Goal: Find specific page/section: Find specific page/section

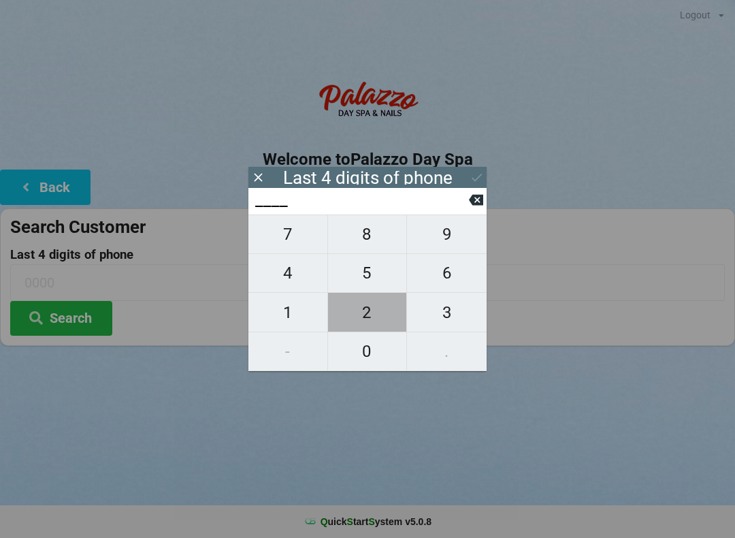
click at [365, 317] on span "2" at bounding box center [367, 312] width 79 height 29
type input "2___"
click at [370, 280] on span "5" at bounding box center [367, 273] width 79 height 29
type input "25__"
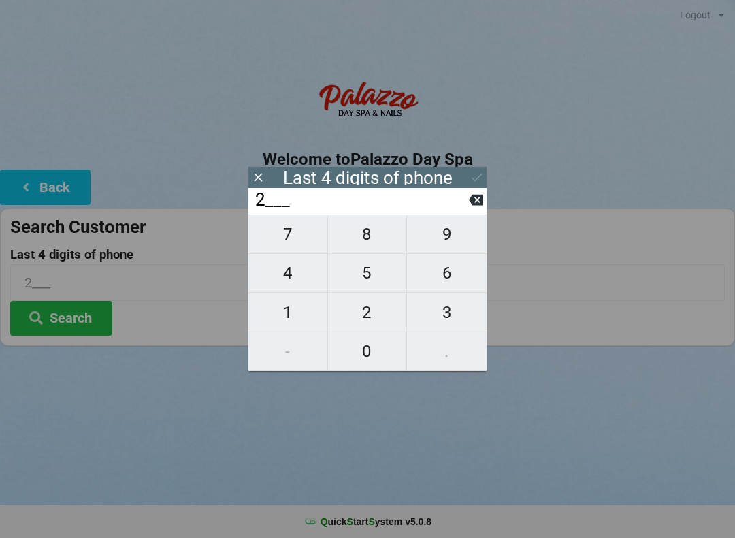
type input "25__"
click at [372, 236] on span "8" at bounding box center [367, 234] width 79 height 29
type input "258_"
click at [293, 240] on span "7" at bounding box center [287, 234] width 79 height 29
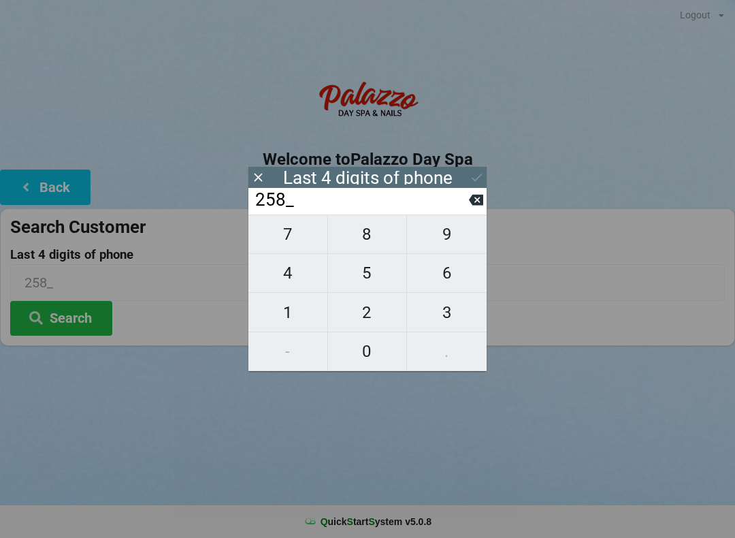
type input "2587"
click at [478, 175] on icon at bounding box center [477, 177] width 14 height 14
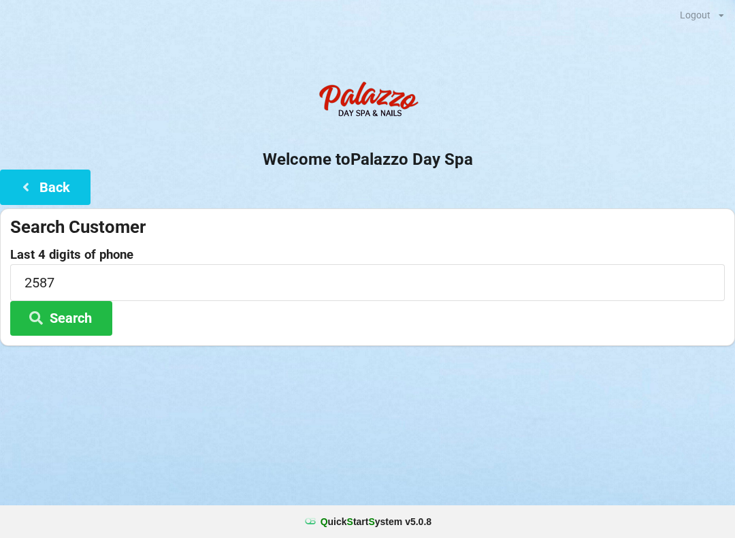
click at [82, 321] on button "Search" at bounding box center [61, 318] width 102 height 35
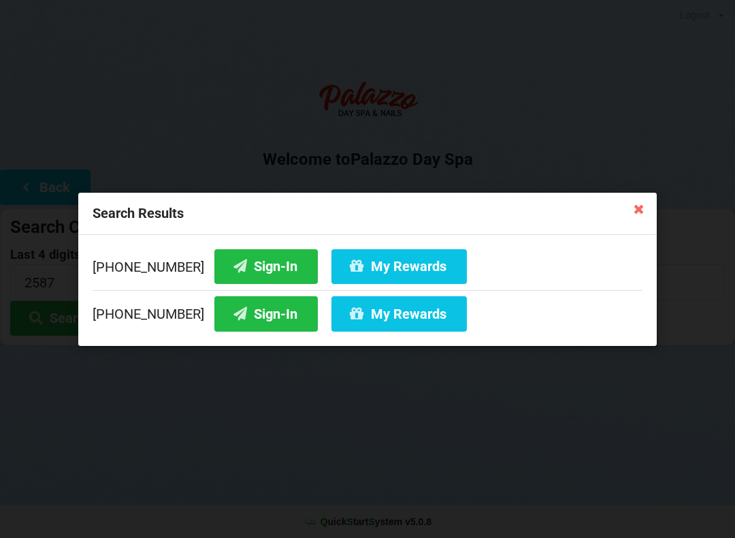
click at [253, 320] on button "Sign-In" at bounding box center [265, 313] width 103 height 35
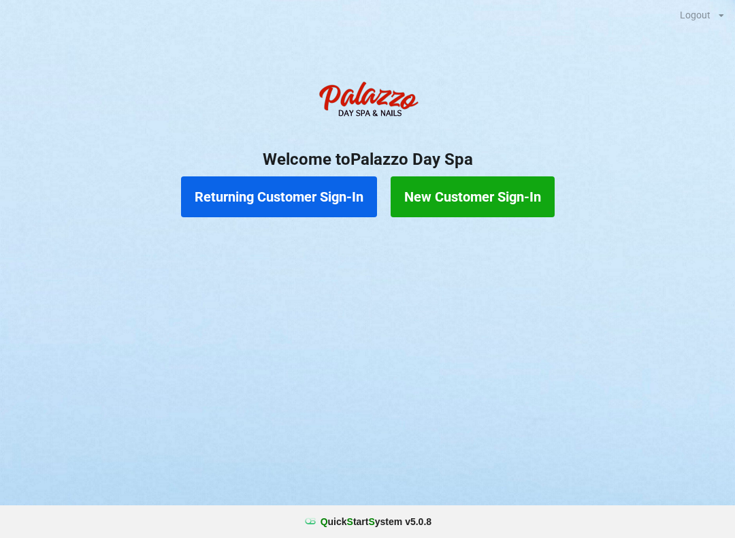
click at [318, 198] on button "Returning Customer Sign-In" at bounding box center [279, 196] width 196 height 41
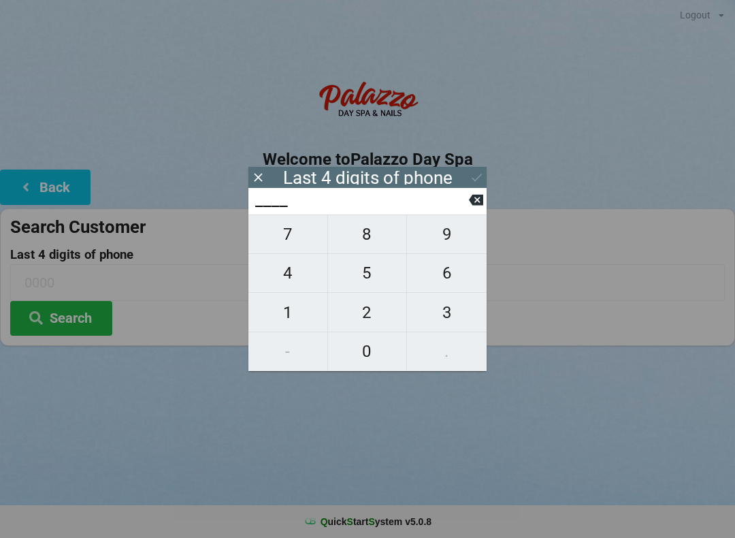
click at [442, 278] on span "6" at bounding box center [447, 273] width 80 height 29
type input "6___"
click at [287, 304] on span "1" at bounding box center [287, 312] width 79 height 29
type input "61__"
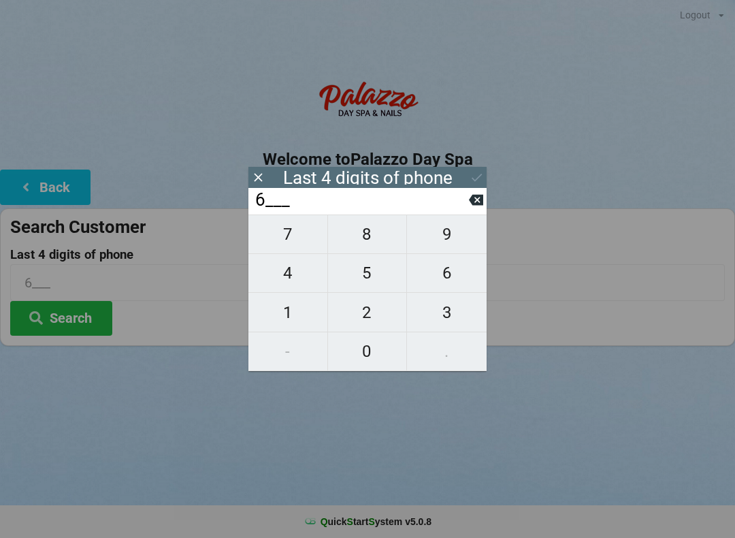
type input "61__"
click at [449, 276] on span "6" at bounding box center [447, 273] width 80 height 29
type input "616_"
click at [364, 238] on span "8" at bounding box center [367, 234] width 79 height 29
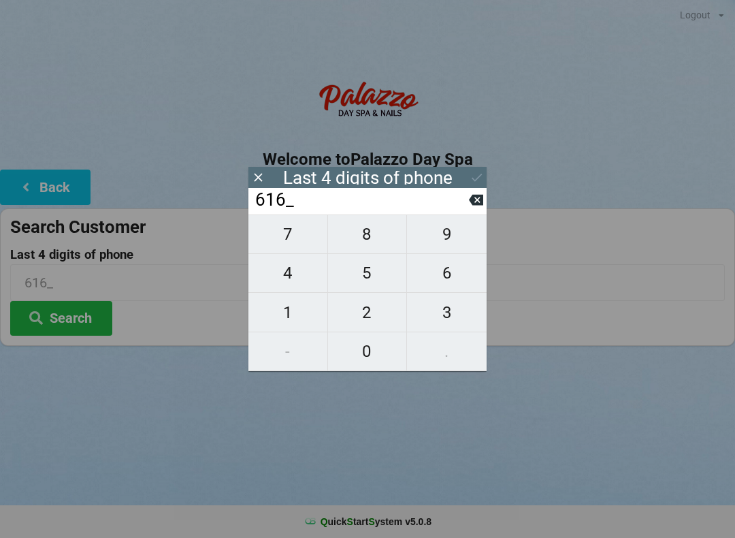
type input "6168"
click at [471, 174] on icon at bounding box center [477, 177] width 14 height 14
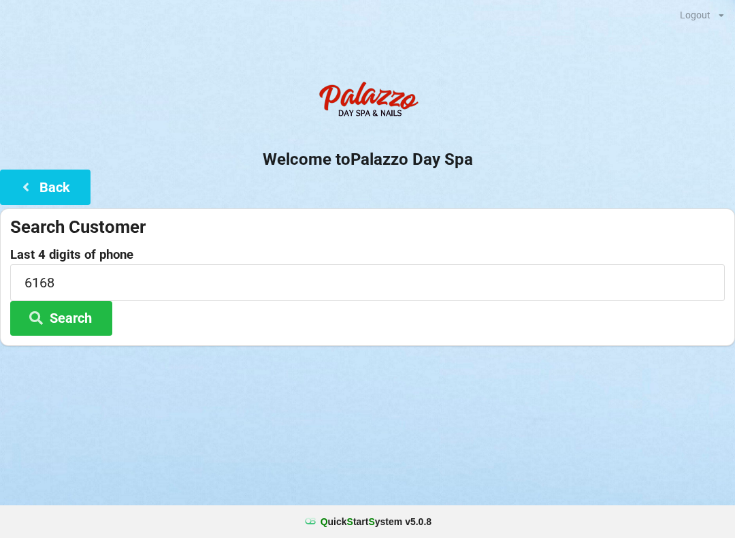
click at [75, 316] on button "Search" at bounding box center [61, 318] width 102 height 35
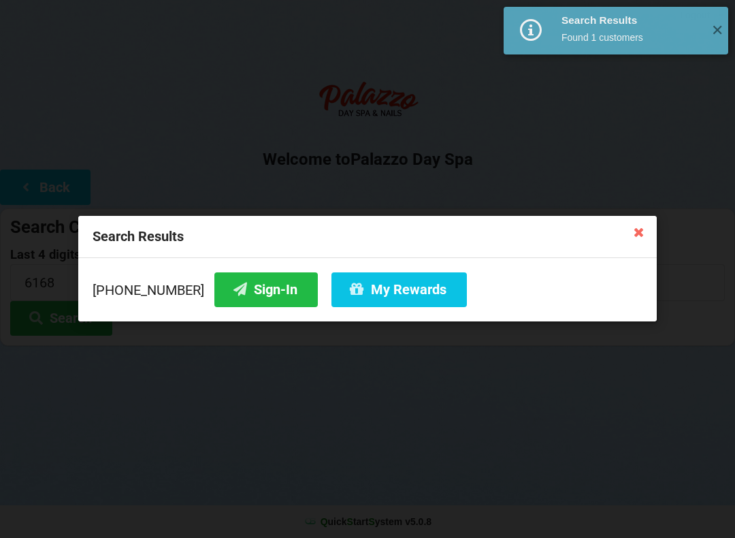
click at [232, 299] on button "Sign-In" at bounding box center [265, 289] width 103 height 35
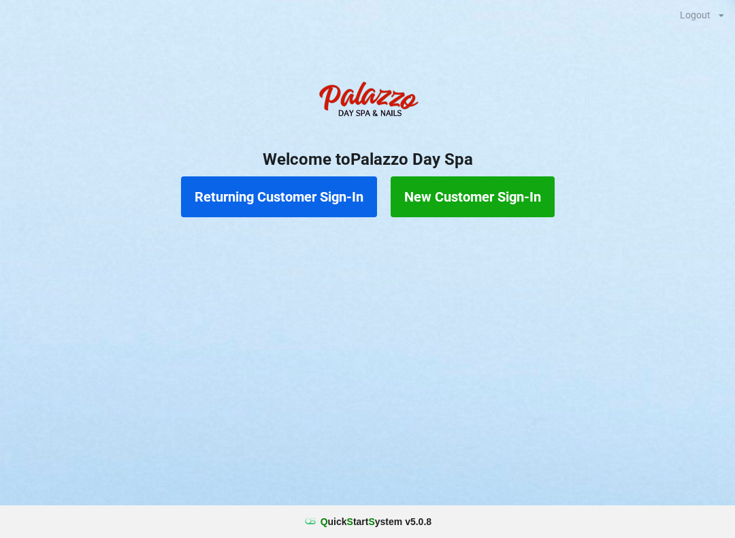
click at [265, 209] on button "Returning Customer Sign-In" at bounding box center [279, 196] width 196 height 41
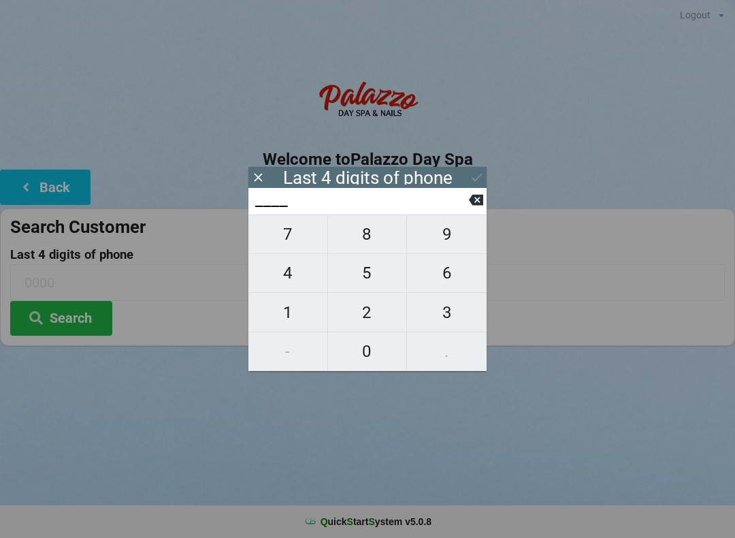
click at [458, 317] on span "3" at bounding box center [447, 312] width 80 height 29
type input "3___"
click at [455, 327] on span "3" at bounding box center [447, 312] width 80 height 29
type input "33__"
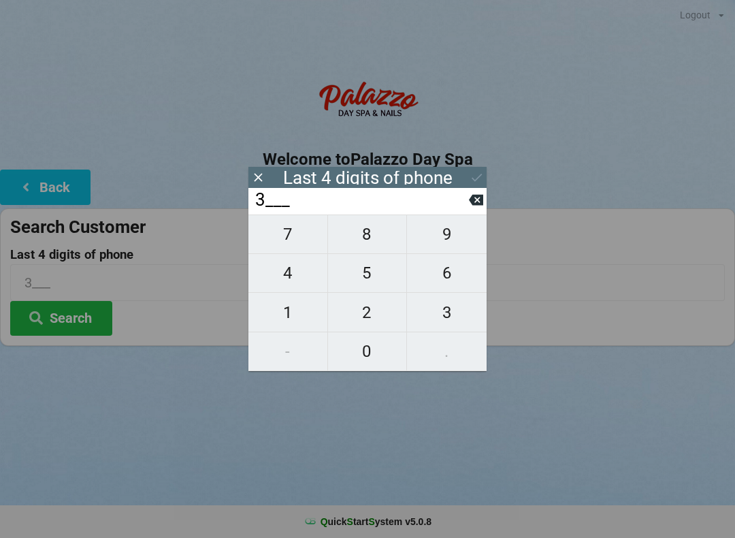
type input "33__"
click at [365, 283] on span "5" at bounding box center [367, 273] width 79 height 29
type input "335_"
click at [448, 283] on span "6" at bounding box center [447, 273] width 80 height 29
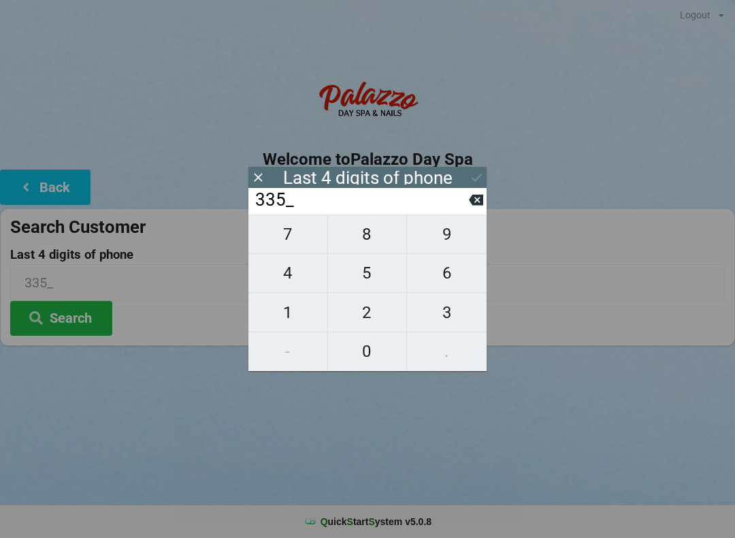
type input "3356"
click at [474, 176] on icon at bounding box center [477, 177] width 14 height 14
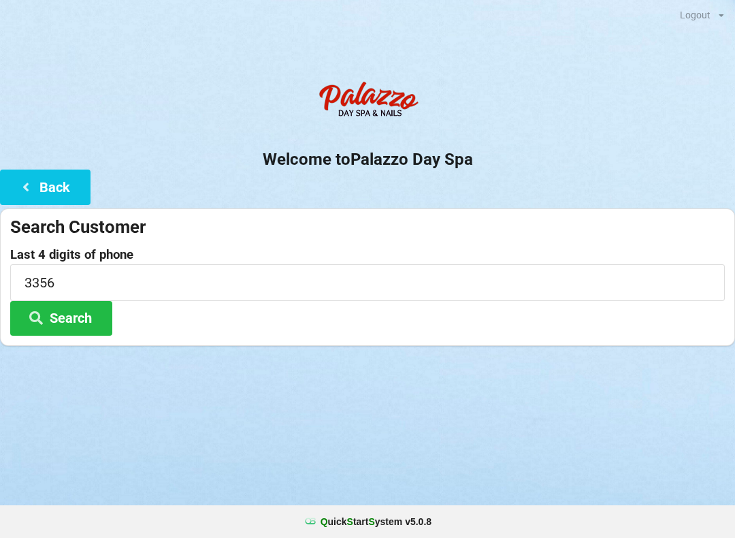
click at [76, 326] on button "Search" at bounding box center [61, 318] width 102 height 35
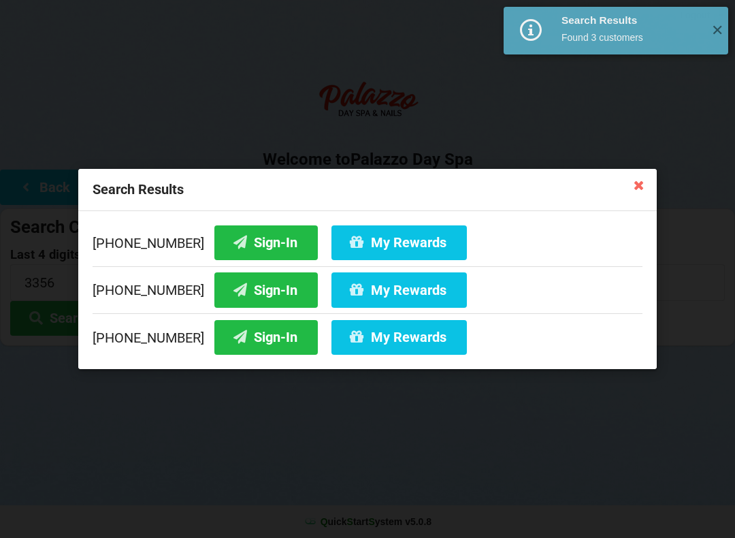
click at [233, 337] on button "Sign-In" at bounding box center [265, 337] width 103 height 35
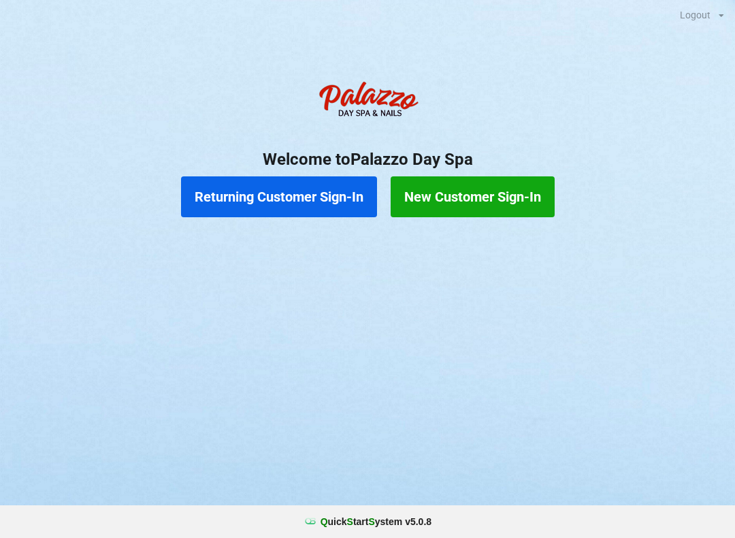
click at [314, 194] on button "Returning Customer Sign-In" at bounding box center [279, 196] width 196 height 41
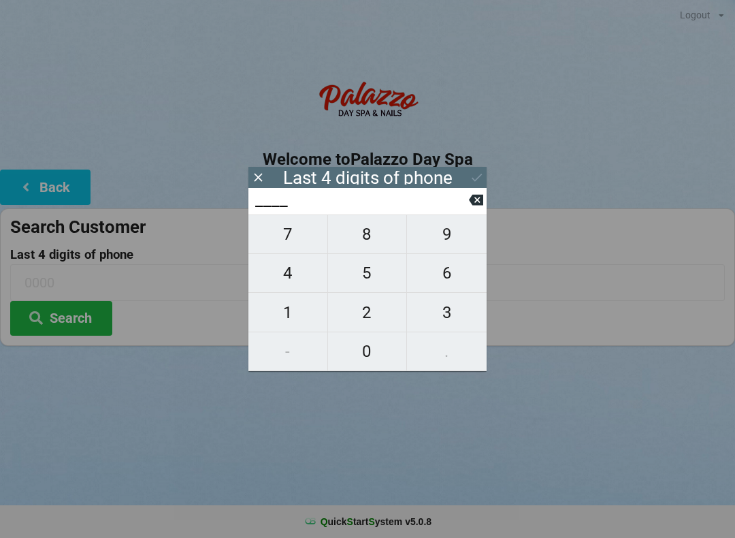
click at [295, 285] on span "4" at bounding box center [287, 273] width 79 height 29
type input "4___"
click at [367, 350] on span "0" at bounding box center [367, 351] width 79 height 29
type input "40__"
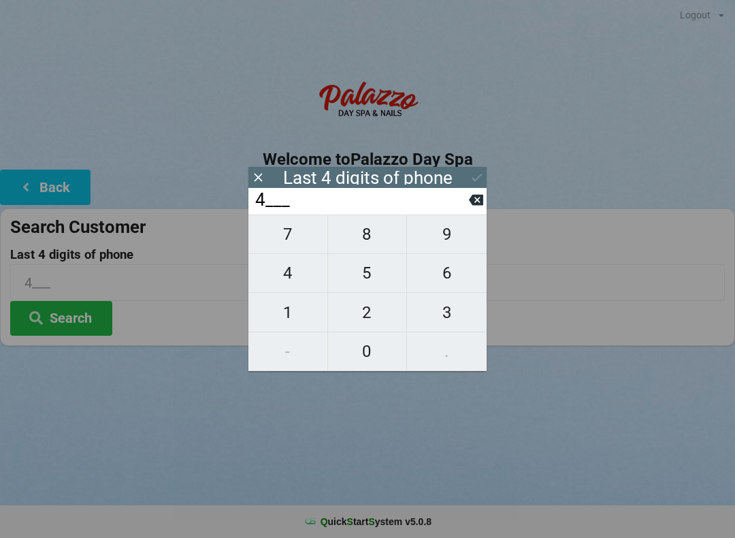
type input "40__"
click at [297, 318] on span "1" at bounding box center [287, 312] width 79 height 29
type input "401_"
click at [293, 278] on span "4" at bounding box center [287, 273] width 79 height 29
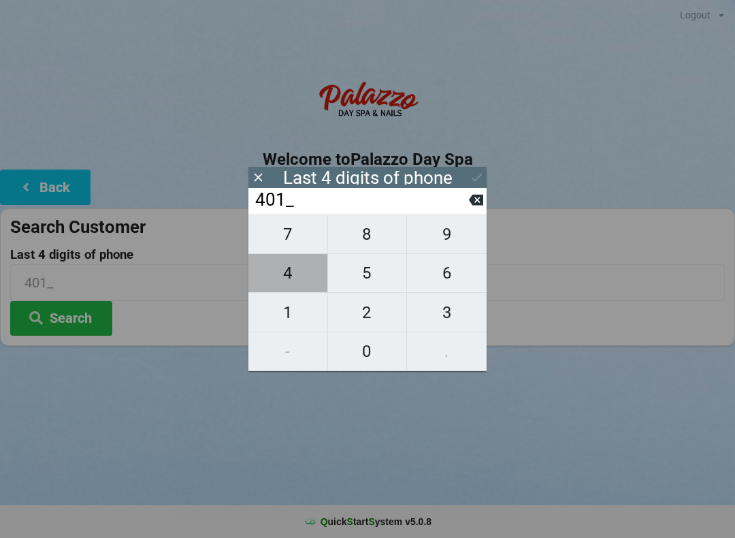
type input "4014"
click at [373, 274] on div "7 8 9 4 5 6 1 2 3 - 0 ." at bounding box center [367, 292] width 238 height 157
click at [476, 206] on icon at bounding box center [476, 200] width 14 height 11
click at [472, 206] on icon at bounding box center [476, 200] width 14 height 11
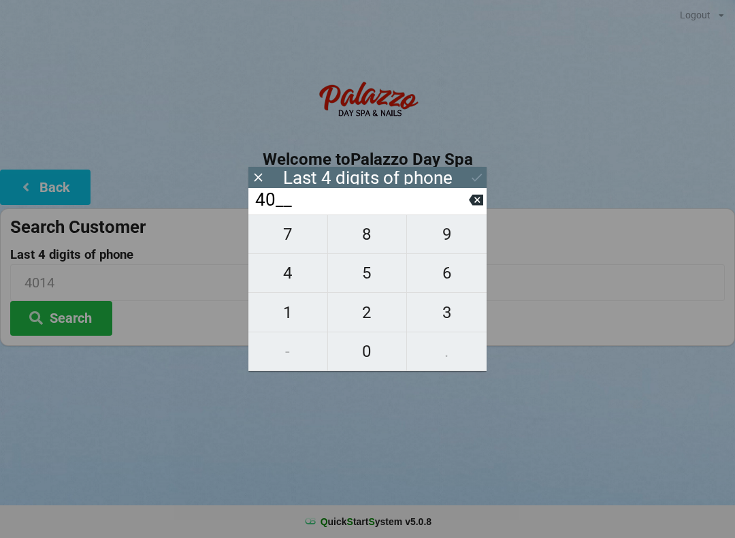
click at [303, 244] on span "7" at bounding box center [287, 234] width 79 height 29
type input "407_"
click at [302, 279] on span "4" at bounding box center [287, 273] width 79 height 29
type input "4074"
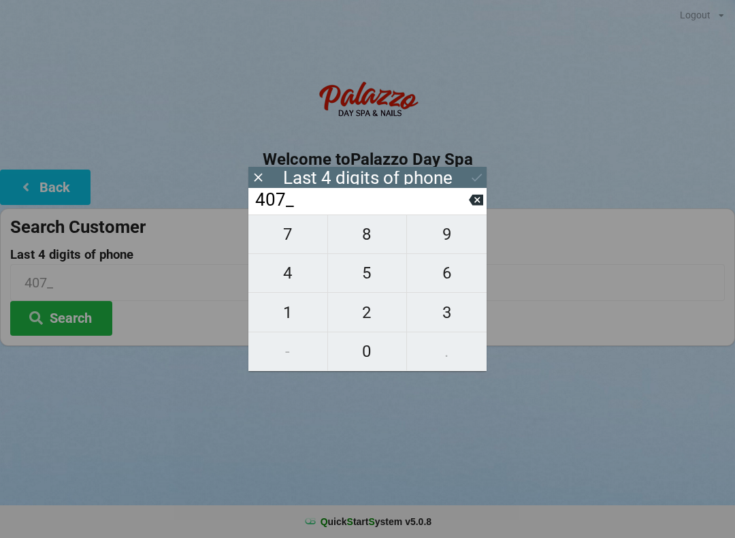
type input "4074"
click at [363, 279] on div "7 8 9 4 5 6 1 2 3 - 0 ." at bounding box center [367, 292] width 238 height 157
click at [301, 321] on div "7 8 9 4 5 6 1 2 3 - 0 ." at bounding box center [367, 292] width 238 height 157
click at [474, 206] on icon at bounding box center [476, 200] width 14 height 11
click at [472, 205] on icon at bounding box center [476, 200] width 14 height 11
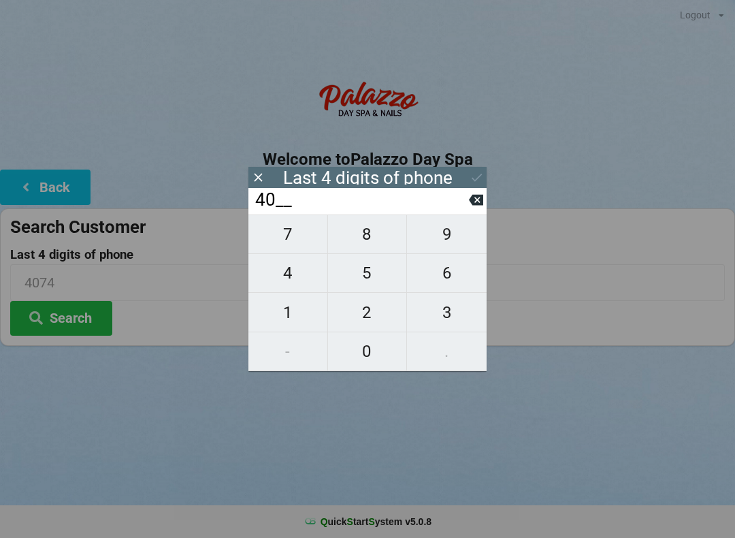
click at [469, 204] on icon at bounding box center [476, 200] width 14 height 14
click at [468, 208] on input "4___" at bounding box center [361, 200] width 215 height 22
click at [473, 207] on icon at bounding box center [476, 200] width 14 height 14
click at [296, 246] on span "7" at bounding box center [287, 234] width 79 height 29
type input "7___"
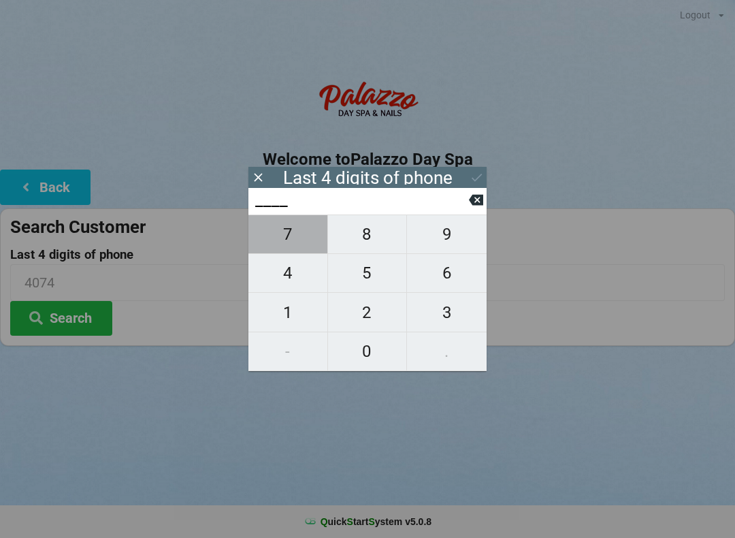
type input "7___"
click at [297, 282] on span "4" at bounding box center [287, 273] width 79 height 29
type input "74__"
click at [378, 244] on span "8" at bounding box center [367, 234] width 79 height 29
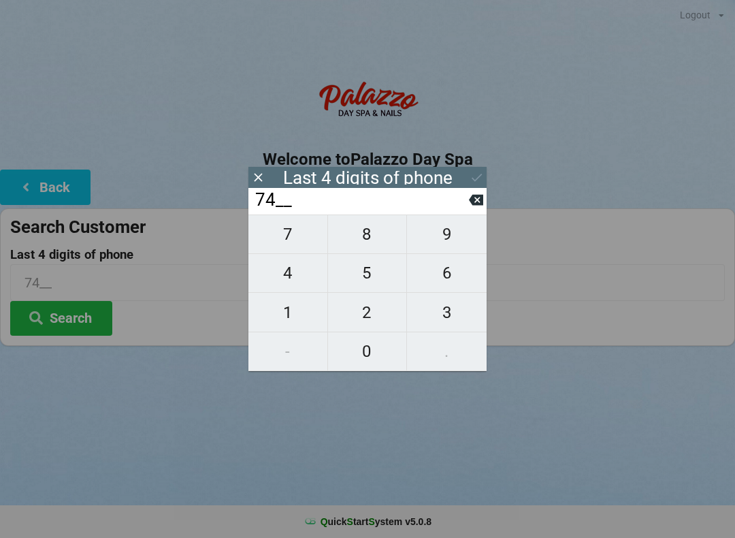
type input "748_"
click at [374, 279] on span "5" at bounding box center [367, 273] width 79 height 29
type input "7485"
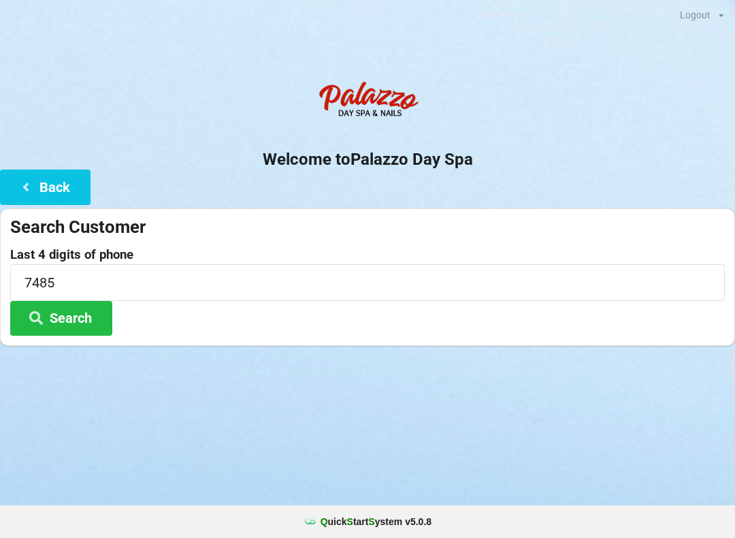
click at [447, 446] on div "Logout Logout Sign-In Welcome to Palazzo Day Spa Back Search Customer Last 4 di…" at bounding box center [367, 269] width 735 height 538
click at [80, 315] on button "Search" at bounding box center [61, 318] width 102 height 35
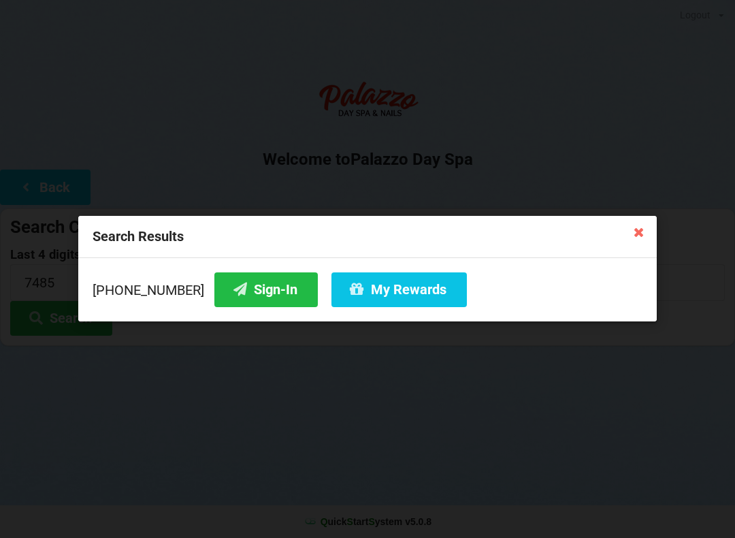
click at [400, 284] on button "My Rewards" at bounding box center [398, 289] width 135 height 35
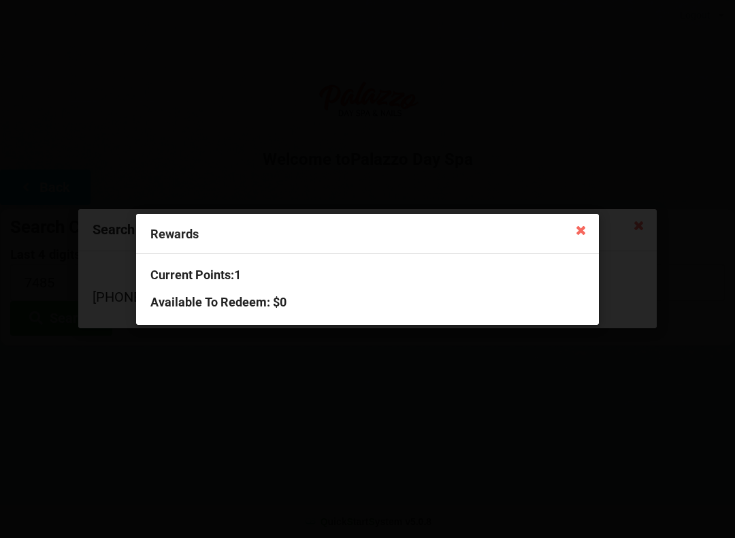
click at [427, 409] on div "Rewards Current Points: 1 Available To Redeem : $0" at bounding box center [367, 269] width 735 height 538
click at [587, 233] on icon at bounding box center [581, 229] width 22 height 22
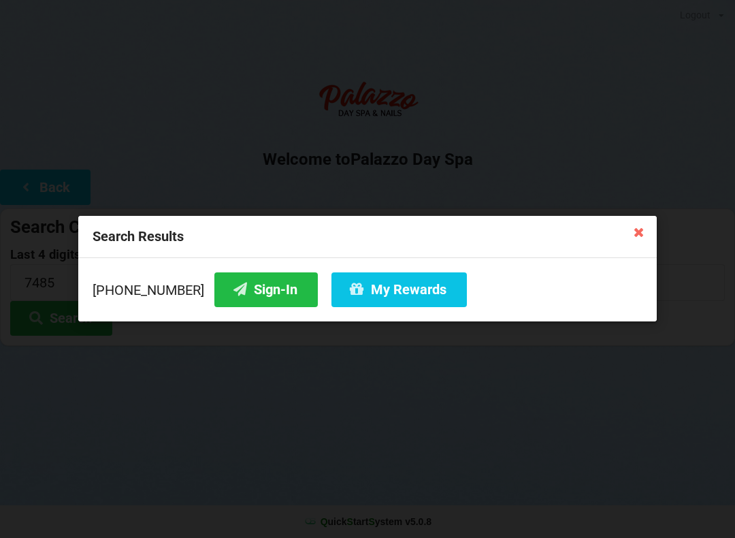
click at [640, 233] on icon at bounding box center [639, 231] width 22 height 22
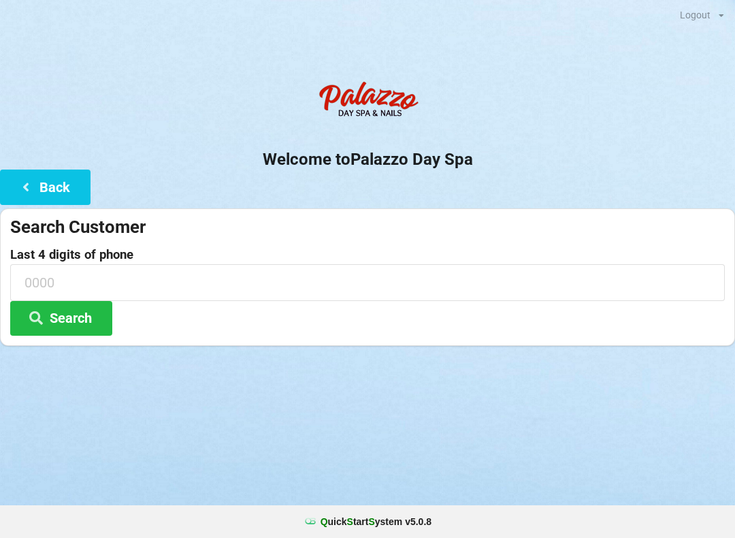
click at [59, 178] on button "Back" at bounding box center [45, 186] width 91 height 35
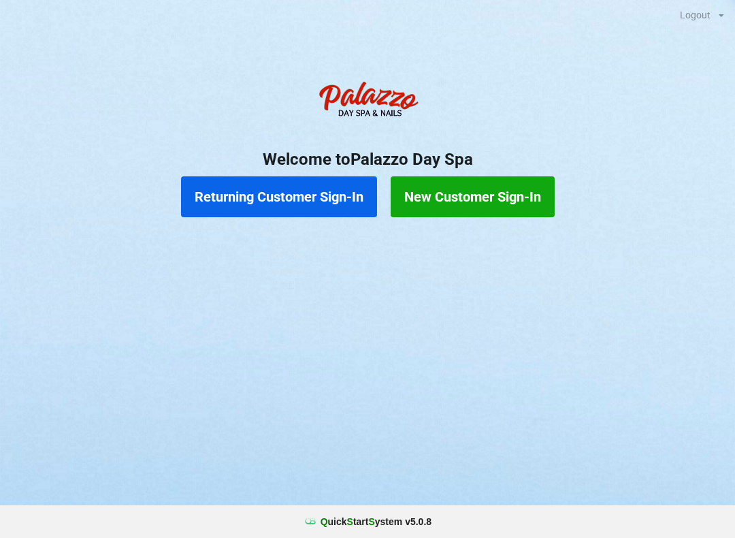
click at [316, 187] on button "Returning Customer Sign-In" at bounding box center [279, 196] width 196 height 41
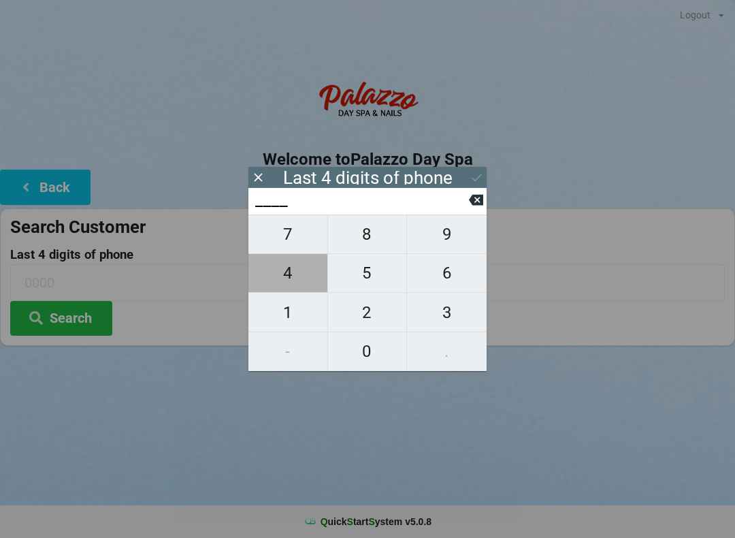
click at [293, 274] on span "4" at bounding box center [287, 273] width 79 height 29
type input "4___"
click at [375, 352] on span "0" at bounding box center [367, 351] width 79 height 29
type input "40__"
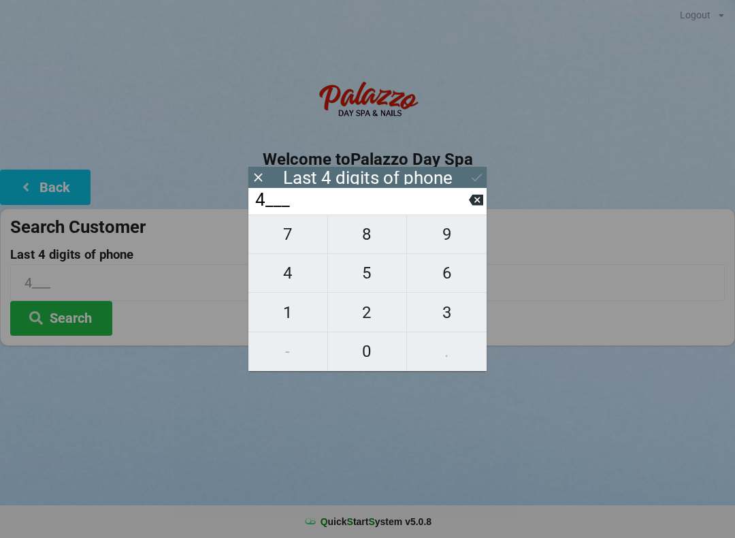
type input "40__"
click at [288, 235] on span "7" at bounding box center [287, 234] width 79 height 29
type input "407_"
click at [370, 278] on span "5" at bounding box center [367, 273] width 79 height 29
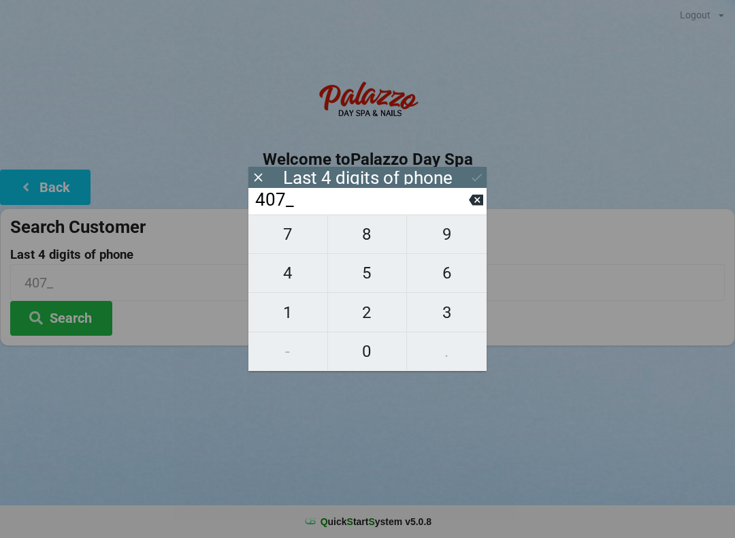
type input "4075"
click at [368, 350] on div "7 8 9 4 5 6 1 2 3 - 0 ." at bounding box center [367, 292] width 238 height 157
click at [459, 229] on div "7 8 9 4 5 6 1 2 3 - 0 ." at bounding box center [367, 292] width 238 height 157
click at [365, 356] on div "7 8 9 4 5 6 1 2 3 - 0 ." at bounding box center [367, 292] width 238 height 157
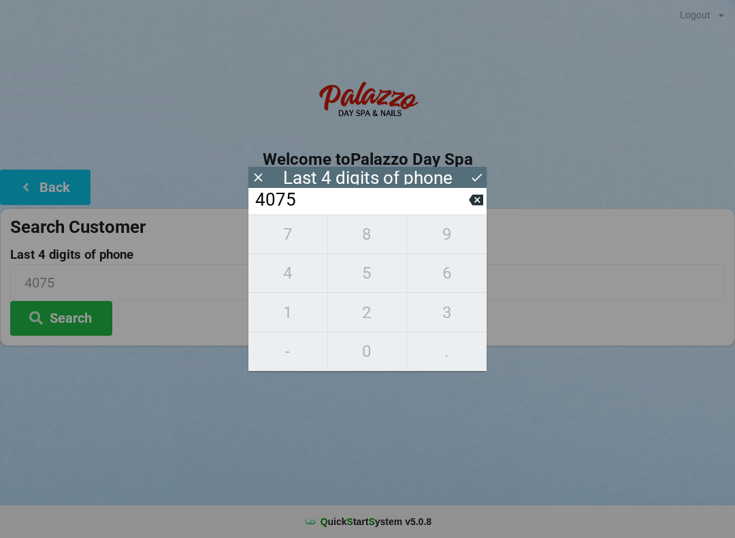
click at [480, 199] on icon at bounding box center [476, 200] width 14 height 14
click at [480, 201] on icon at bounding box center [476, 200] width 14 height 11
click at [478, 201] on icon at bounding box center [476, 200] width 14 height 11
click at [480, 201] on icon at bounding box center [476, 200] width 14 height 11
click at [463, 280] on span "6" at bounding box center [447, 273] width 80 height 29
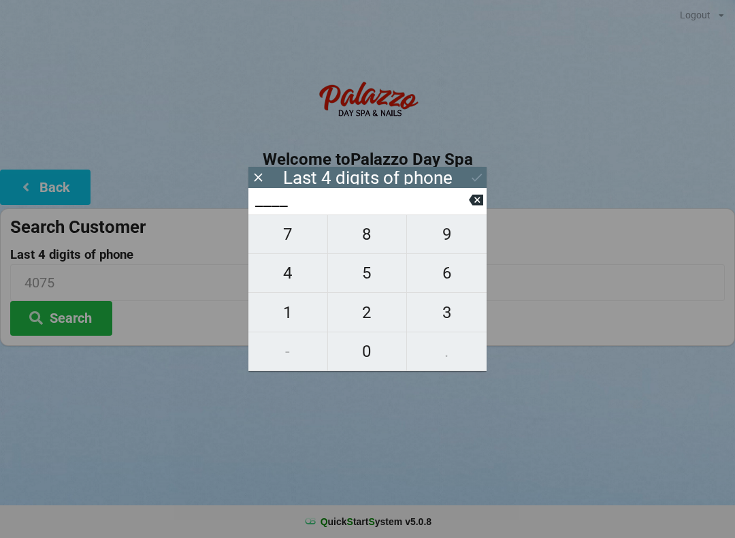
type input "6___"
click at [289, 314] on span "1" at bounding box center [287, 312] width 79 height 29
type input "61__"
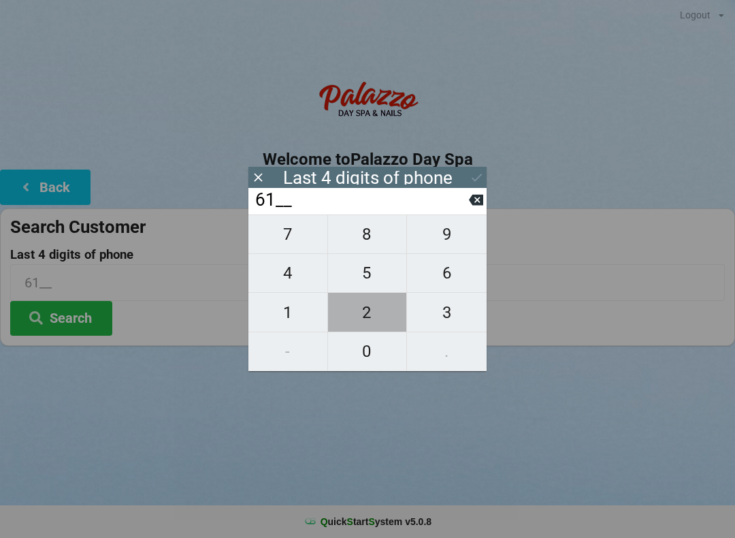
click at [367, 321] on span "2" at bounding box center [367, 312] width 79 height 29
type input "612_"
click at [376, 242] on span "8" at bounding box center [367, 234] width 79 height 29
type input "6128"
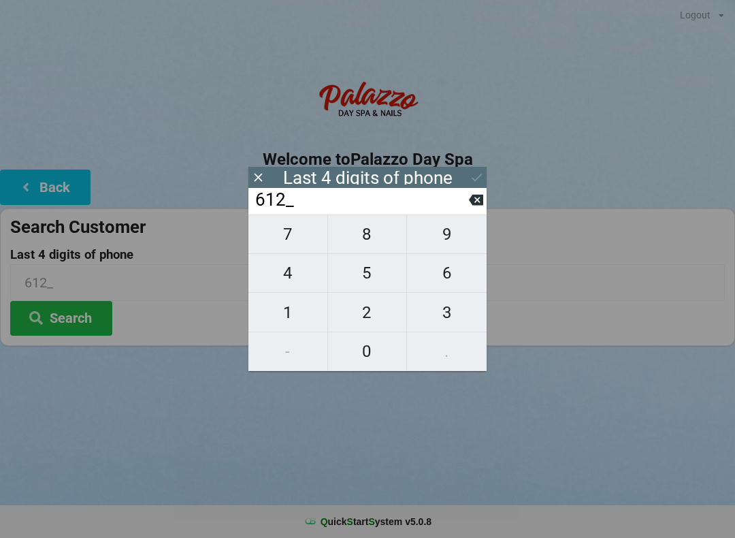
type input "6128"
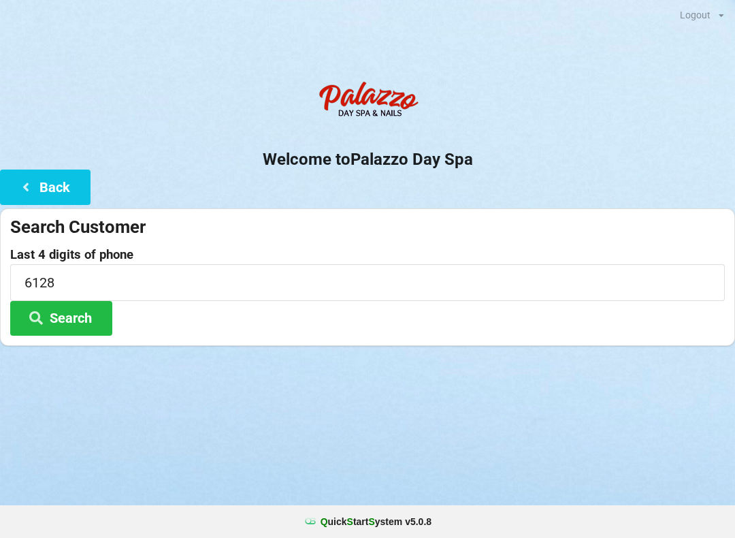
click at [71, 308] on button "Search" at bounding box center [61, 318] width 102 height 35
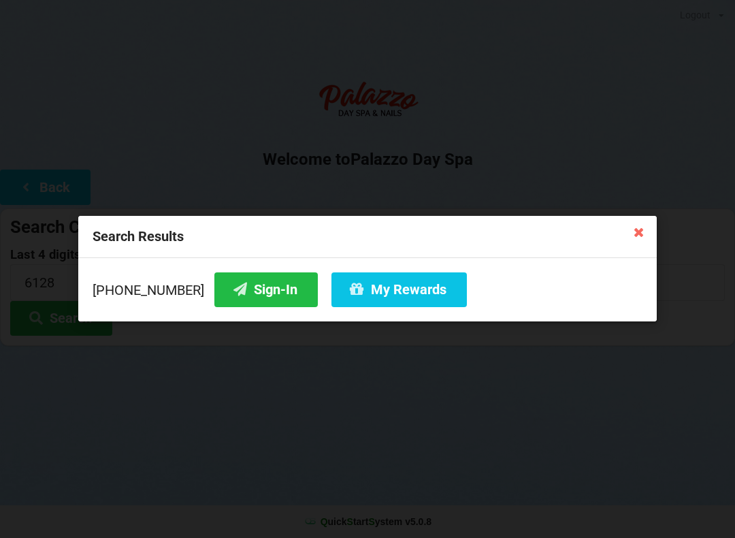
click at [352, 290] on button "My Rewards" at bounding box center [398, 289] width 135 height 35
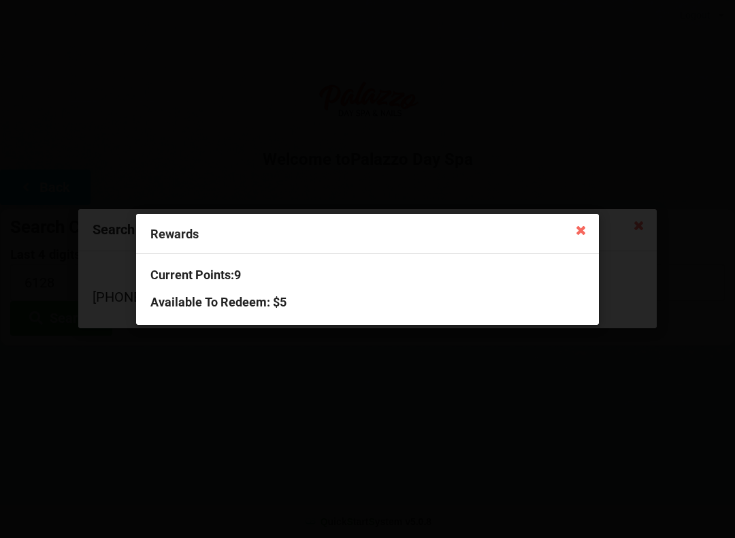
click at [590, 236] on icon at bounding box center [581, 229] width 22 height 22
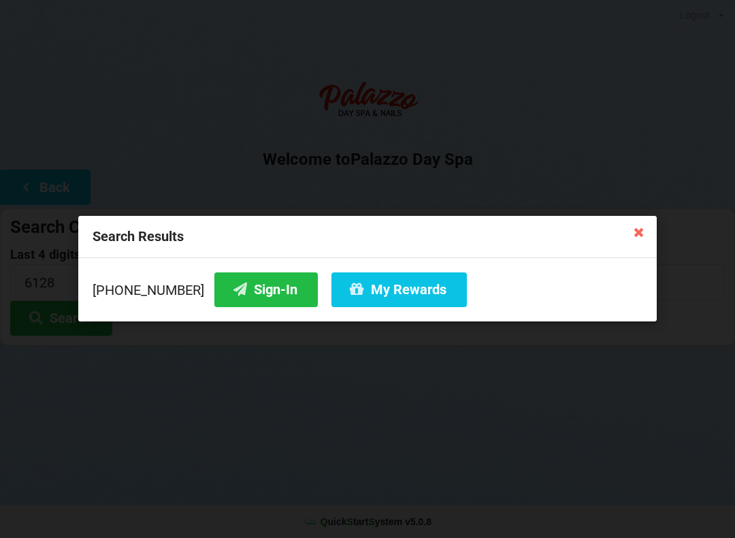
click at [257, 291] on button "Sign-In" at bounding box center [265, 289] width 103 height 35
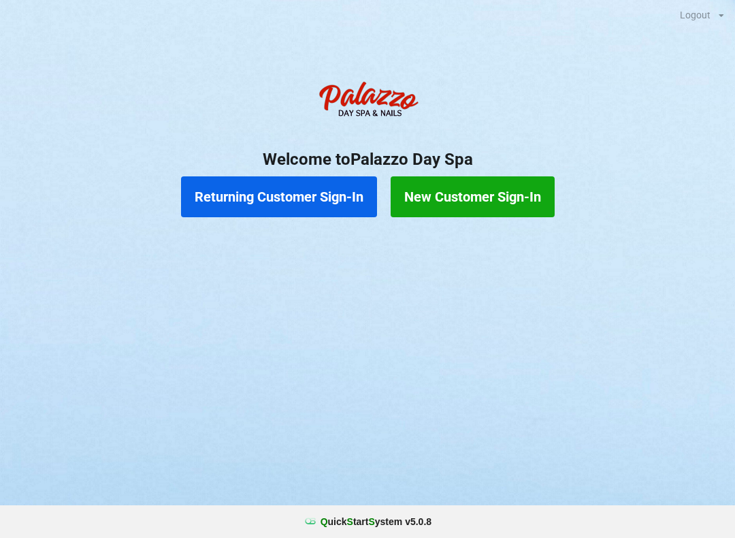
click at [239, 197] on button "Returning Customer Sign-In" at bounding box center [279, 196] width 196 height 41
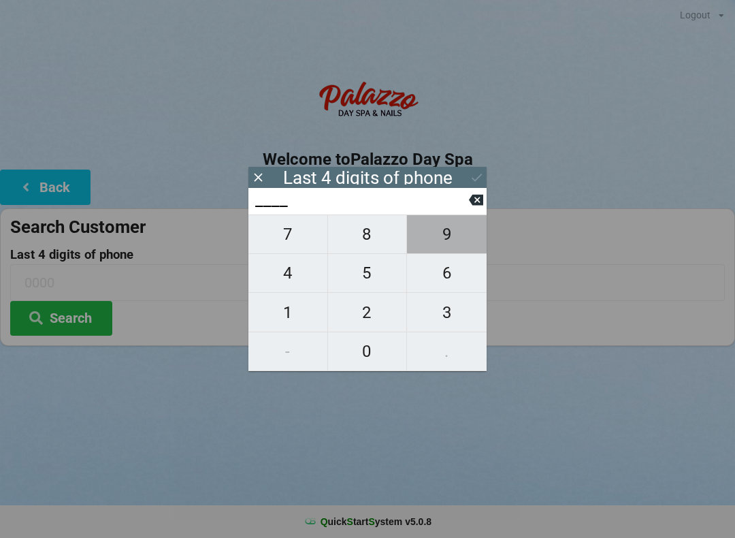
click at [457, 234] on span "9" at bounding box center [447, 234] width 80 height 29
type input "9___"
click at [359, 287] on span "5" at bounding box center [367, 273] width 79 height 29
type input "95__"
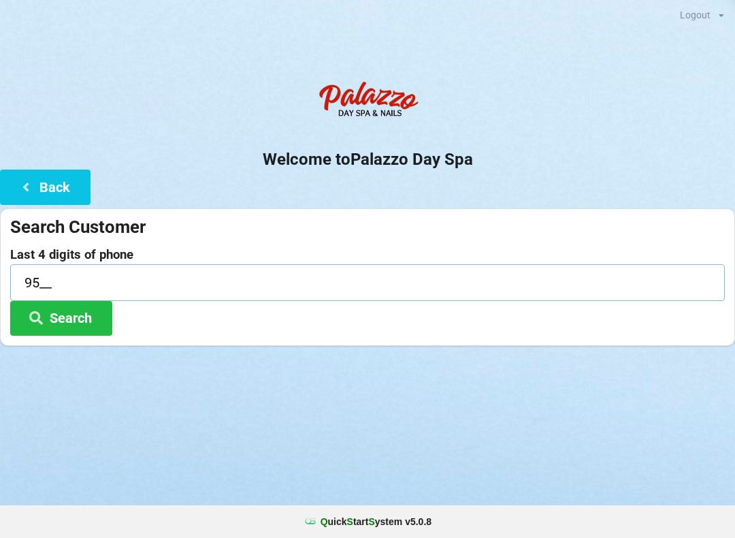
click at [57, 281] on input "95__" at bounding box center [367, 282] width 715 height 36
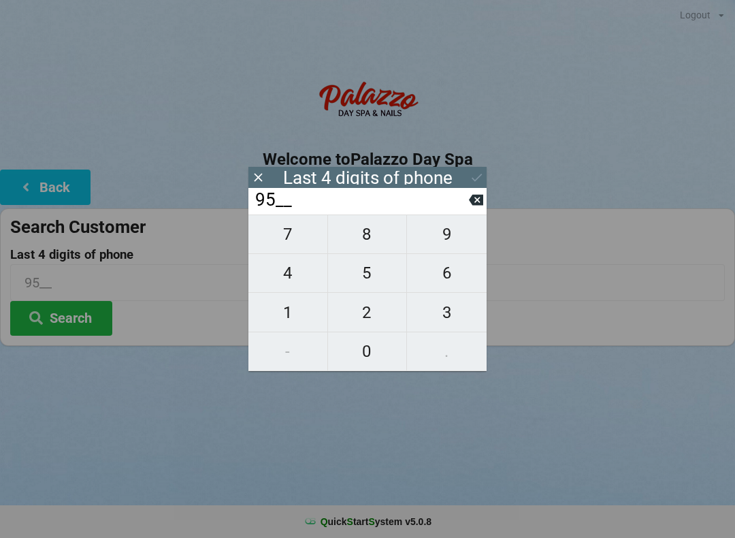
click at [363, 358] on span "0" at bounding box center [367, 351] width 79 height 29
type input "950_"
click at [455, 237] on span "9" at bounding box center [447, 234] width 80 height 29
type input "9509"
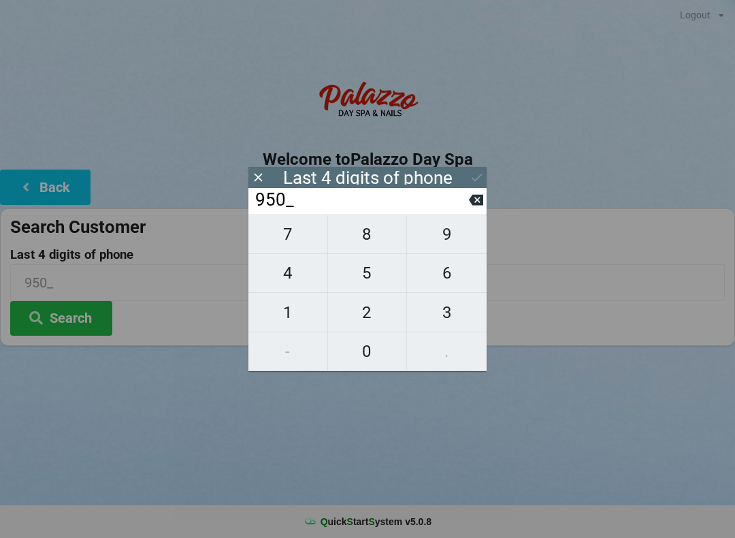
type input "9509"
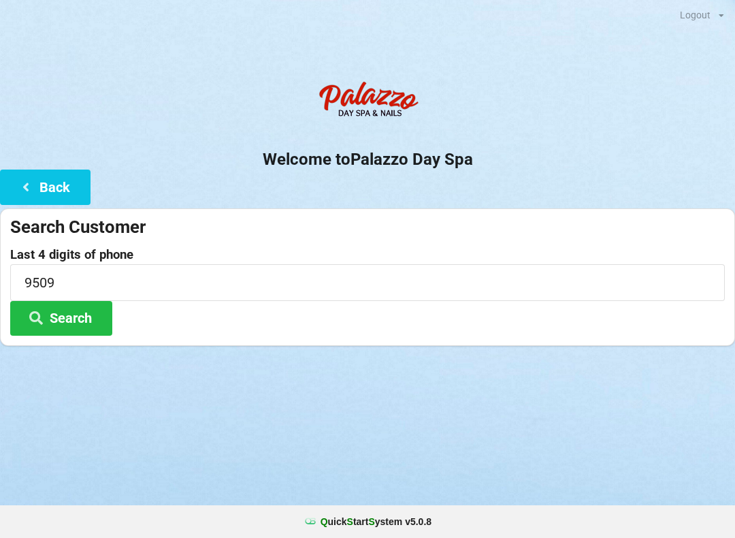
click at [55, 325] on button "Search" at bounding box center [61, 318] width 102 height 35
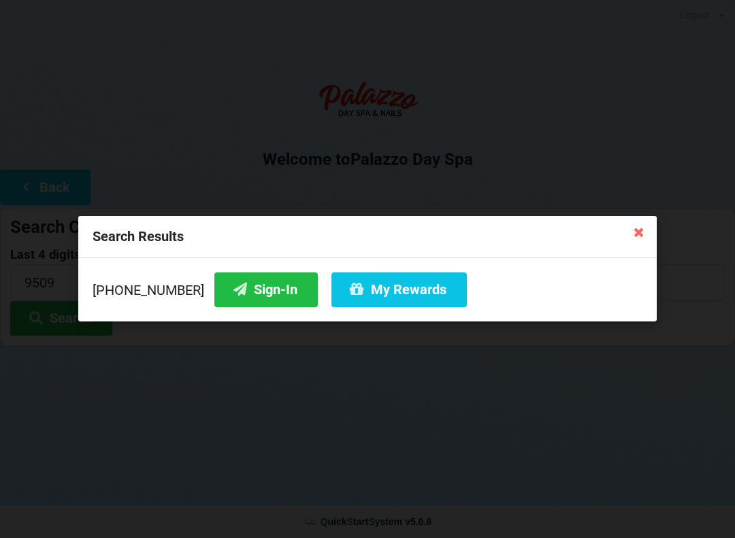
click at [234, 282] on button "Sign-In" at bounding box center [265, 289] width 103 height 35
